Goal: Task Accomplishment & Management: Use online tool/utility

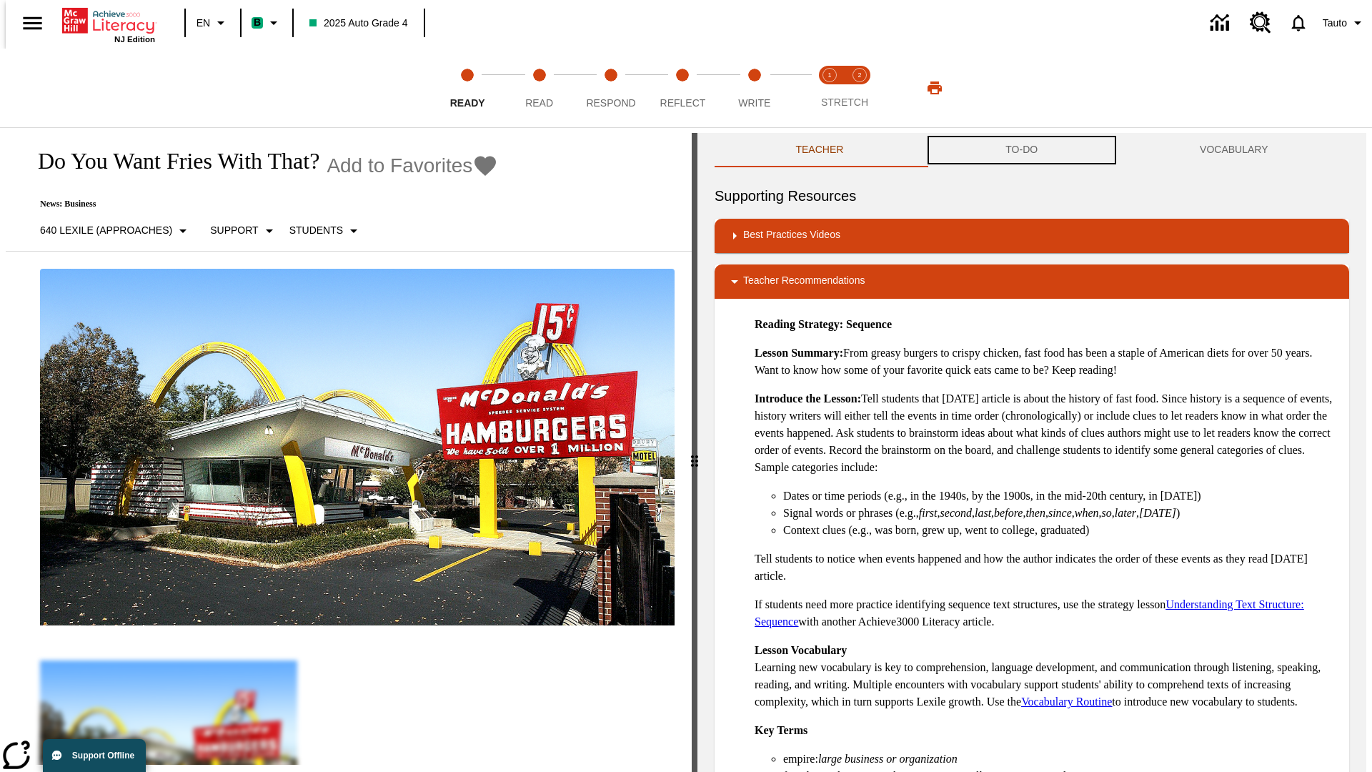
click at [1022, 150] on button "TO-DO" at bounding box center [1022, 150] width 194 height 34
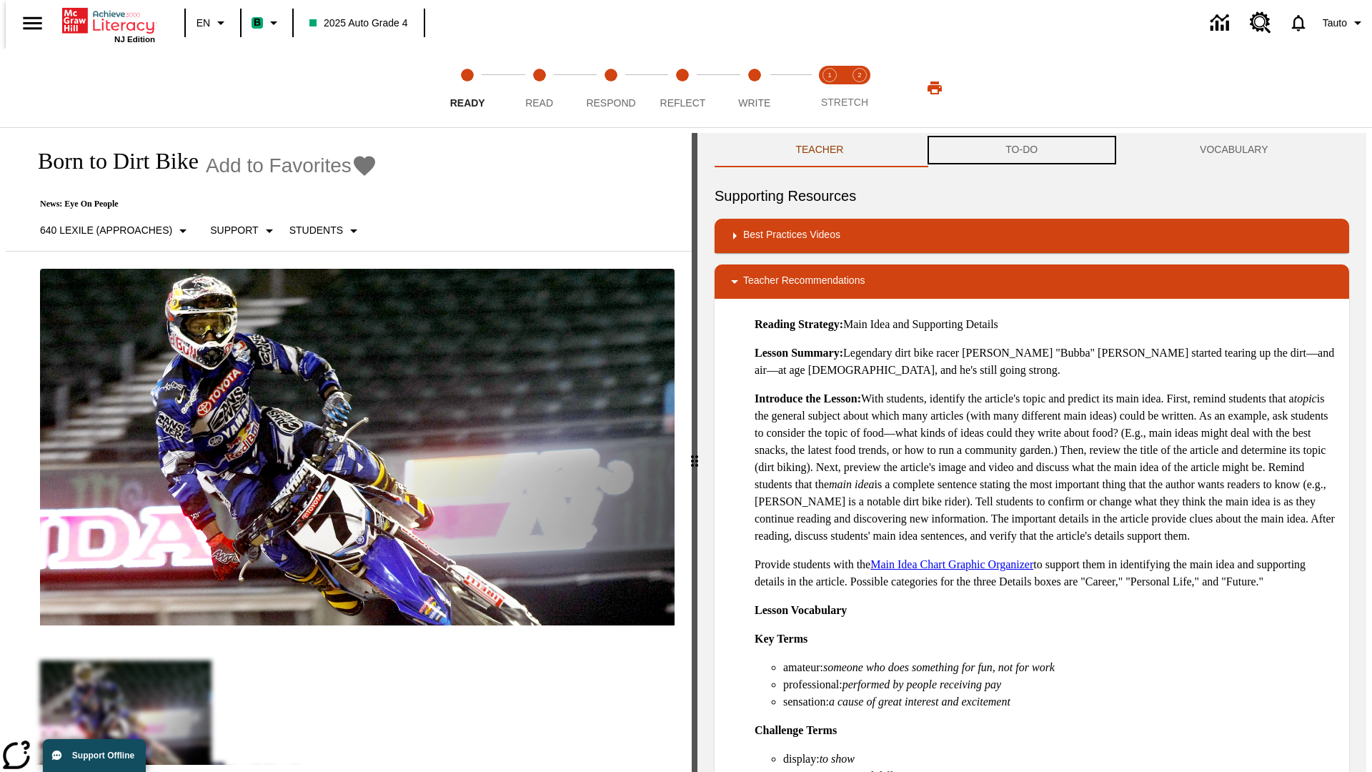
click at [1022, 150] on button "TO-DO" at bounding box center [1022, 150] width 194 height 34
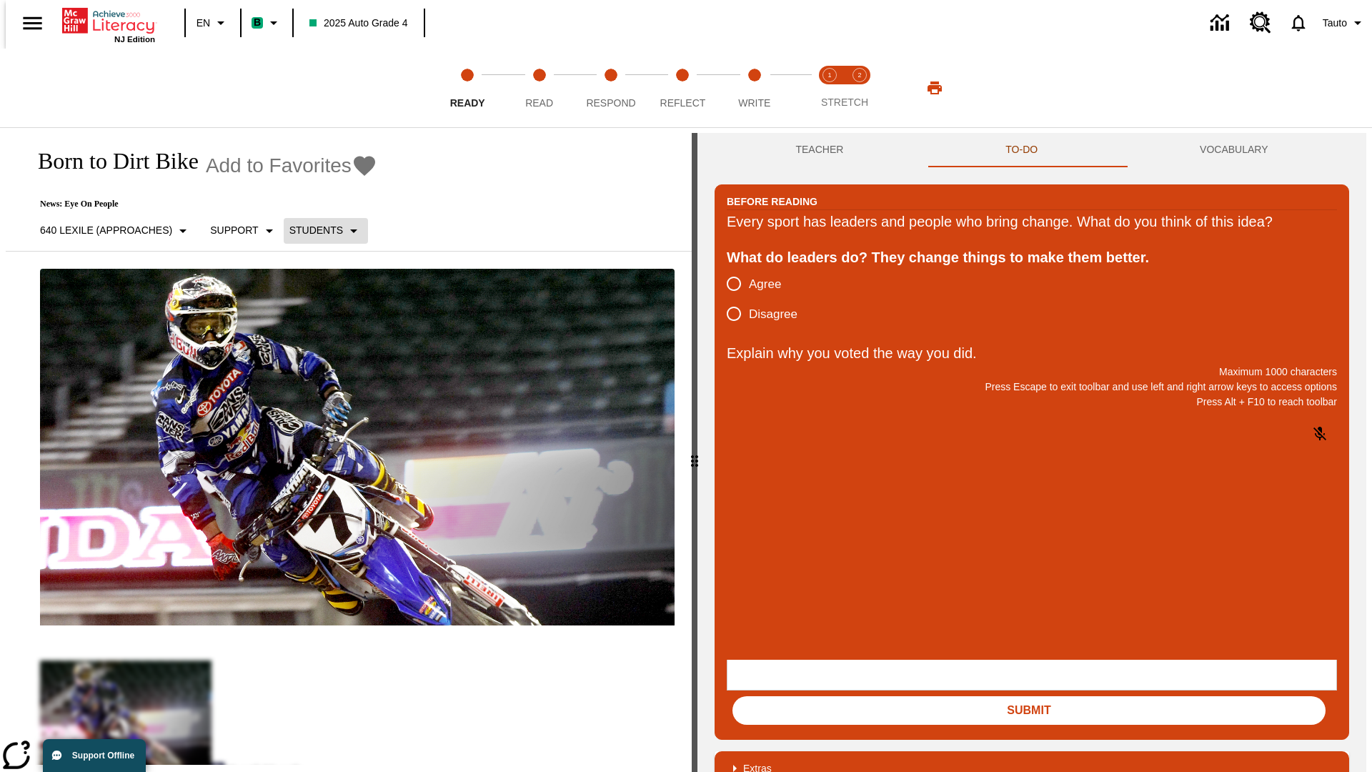
click at [317, 230] on p "Students" at bounding box center [316, 230] width 54 height 15
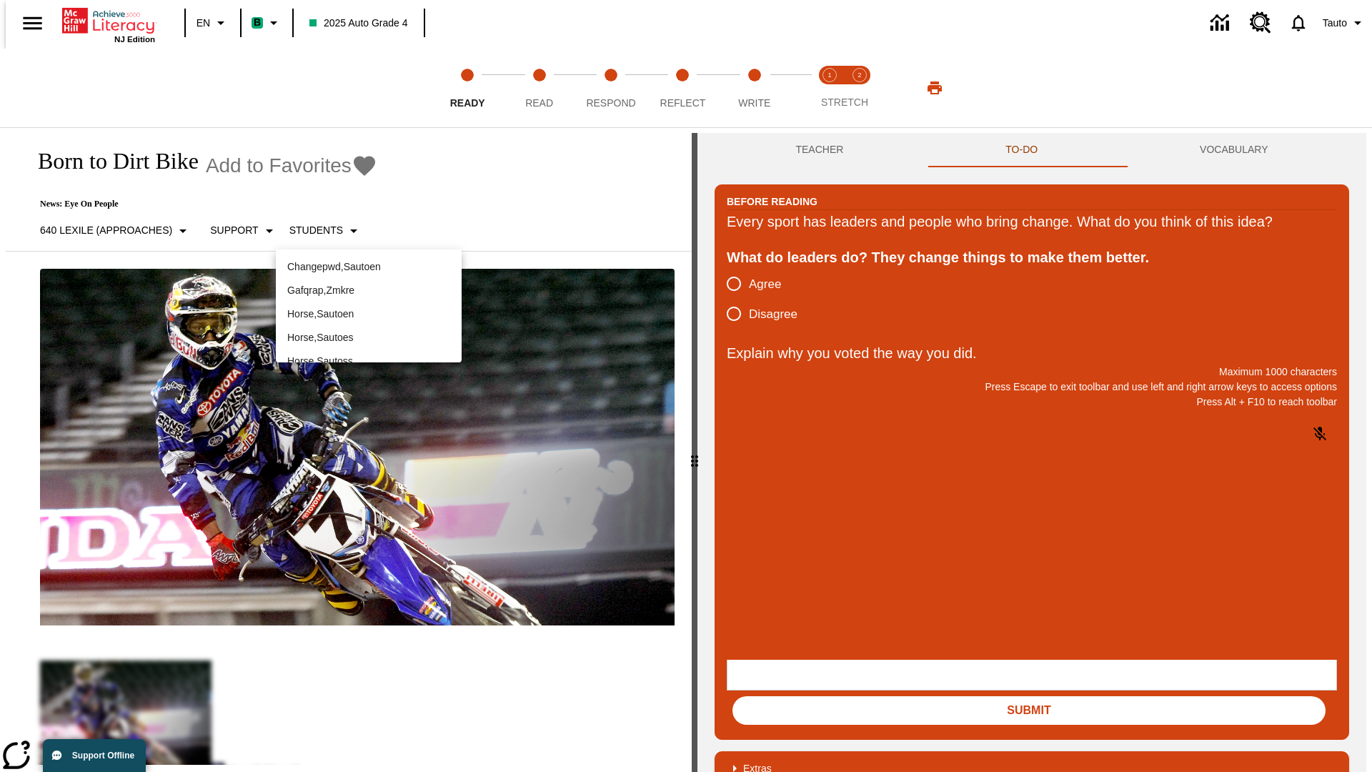
click at [369, 314] on p "Horse , Sautoen" at bounding box center [368, 314] width 163 height 15
